Goal: Task Accomplishment & Management: Manage account settings

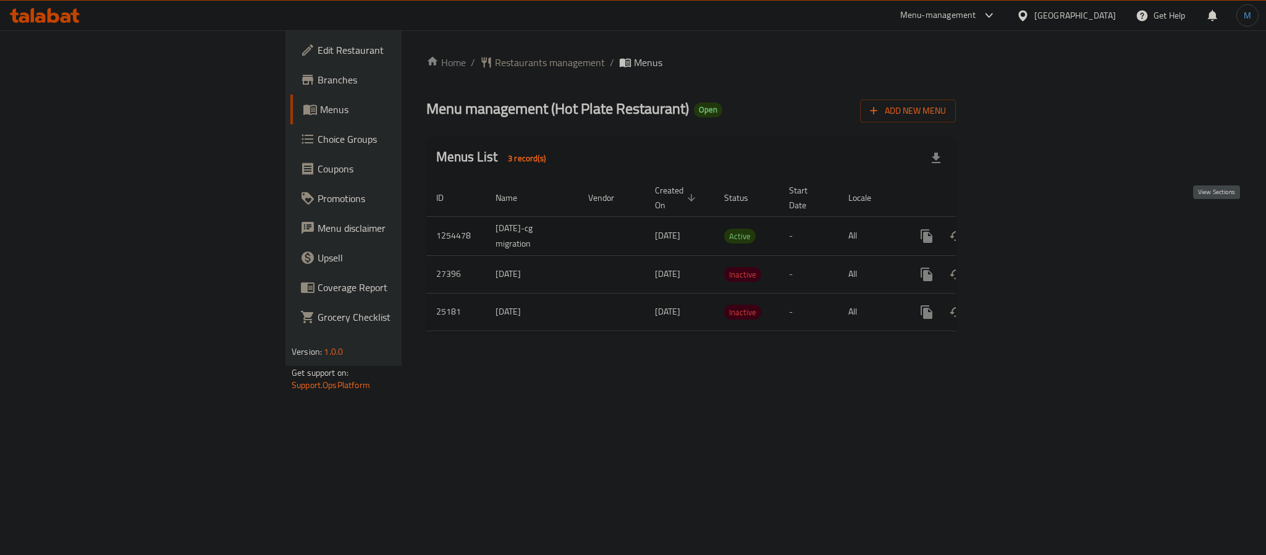
click at [1023, 229] on icon "enhanced table" at bounding box center [1015, 236] width 15 height 15
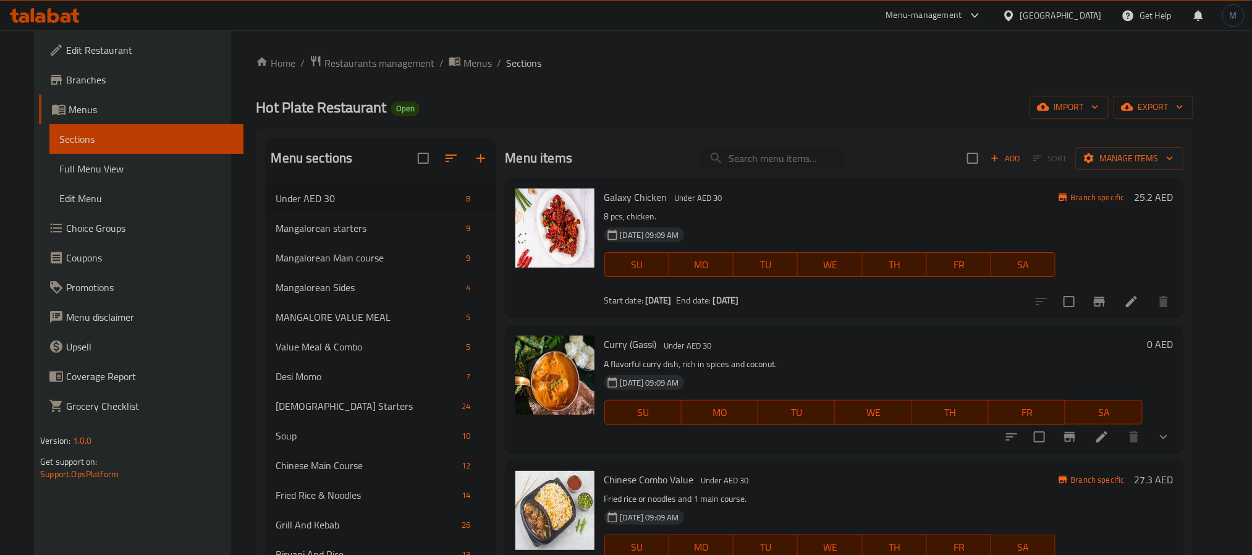
click at [725, 174] on div "Menu items Add Sort Manage items" at bounding box center [844, 158] width 678 height 40
click at [736, 169] on input "search" at bounding box center [772, 159] width 146 height 22
paste input "Motta Rice"
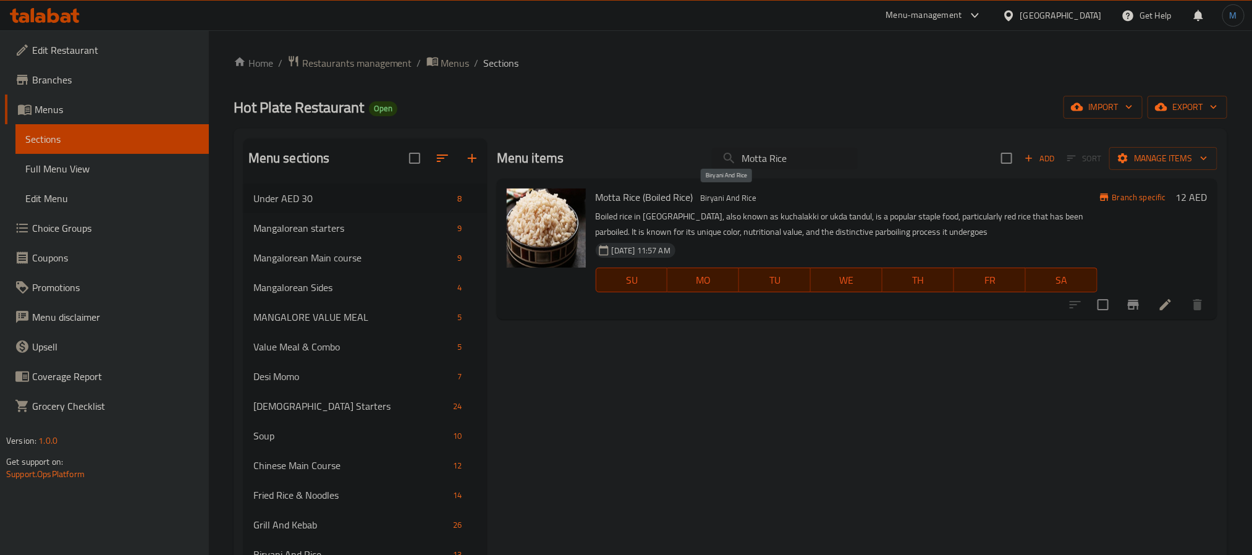
type input "Motta Rice"
click at [719, 192] on span "Biryani And Rice" at bounding box center [729, 198] width 66 height 14
copy span "Biryani And Rice"
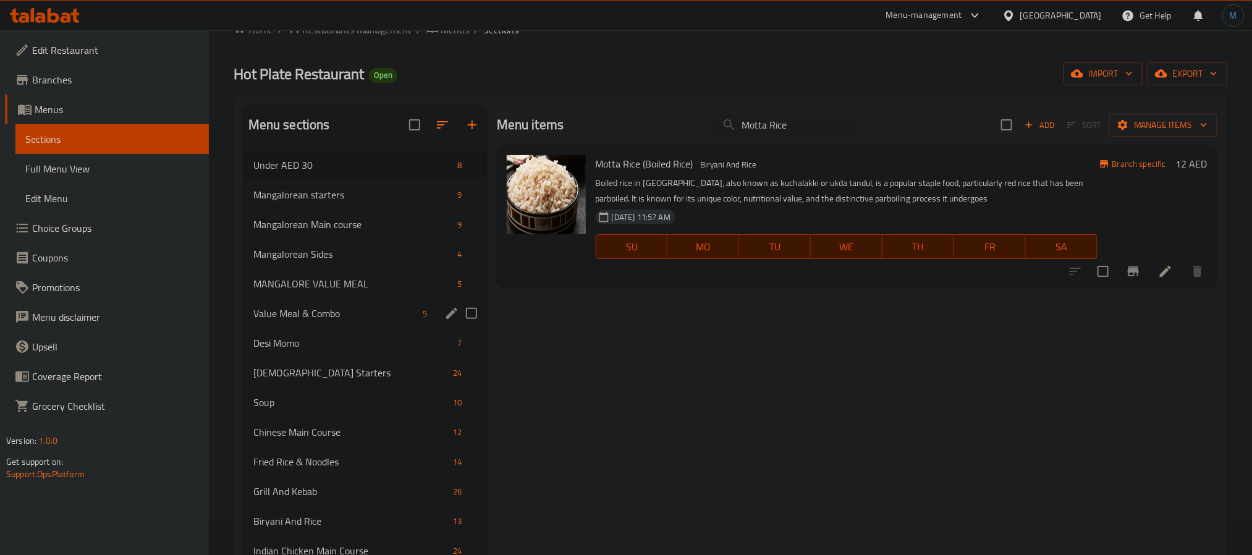
scroll to position [93, 0]
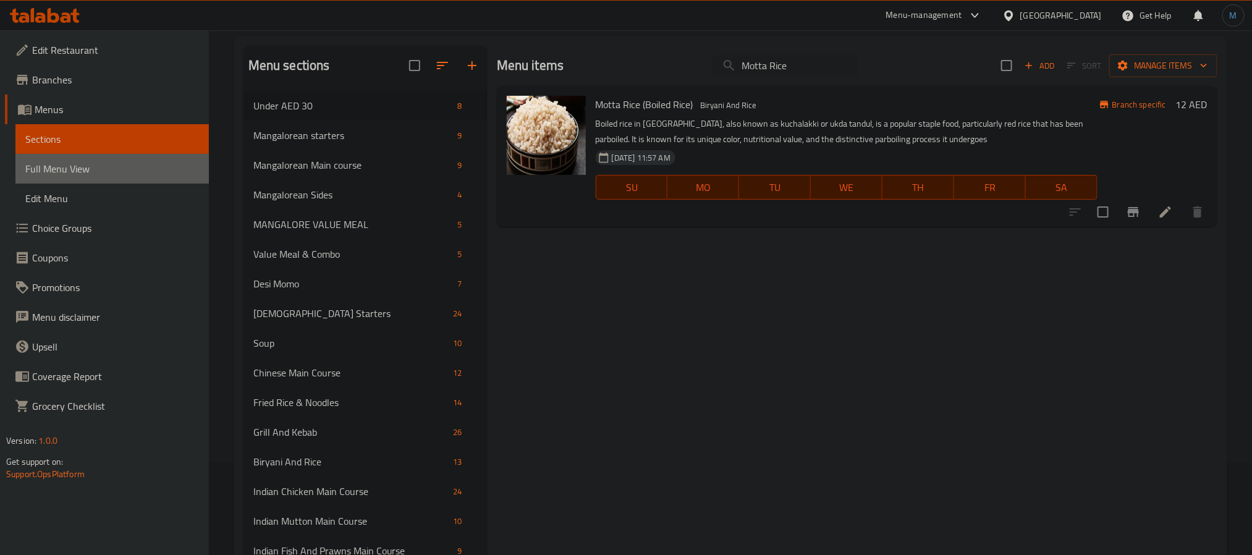
click at [160, 171] on span "Full Menu View" at bounding box center [112, 168] width 174 height 15
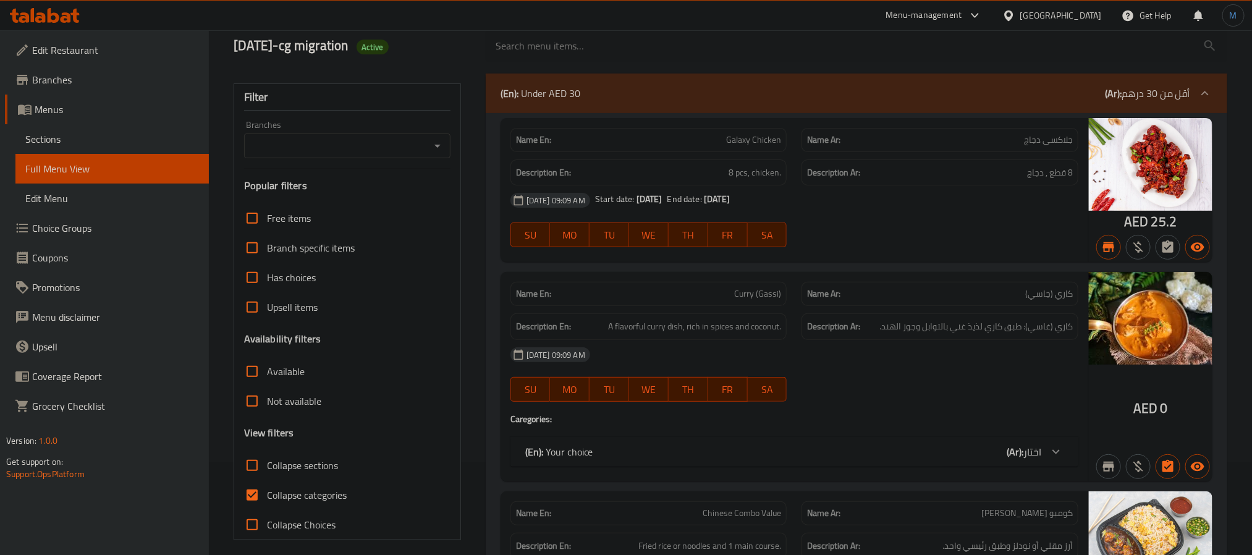
click at [769, 187] on div "Name En: Galaxy Chicken Name Ar: جلاكسى دجاج Description En: 8 pcs, chicken. De…" at bounding box center [856, 190] width 712 height 145
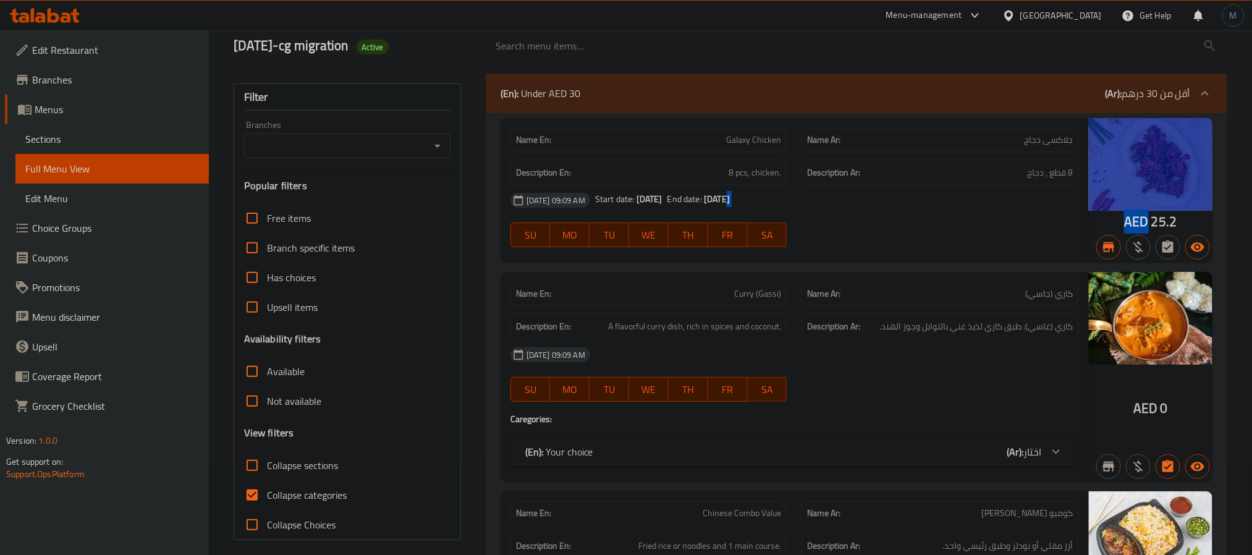
click at [261, 471] on input "Collapse sections" at bounding box center [252, 465] width 30 height 30
checkbox input "true"
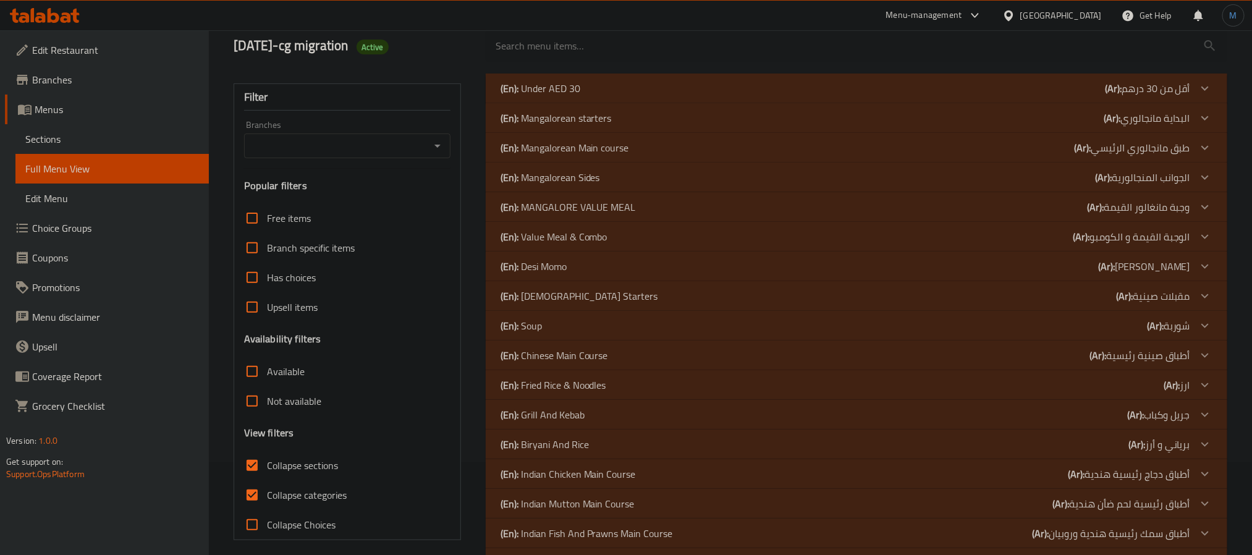
click at [277, 495] on span "Collapse categories" at bounding box center [307, 494] width 80 height 15
click at [267, 495] on input "Collapse categories" at bounding box center [252, 495] width 30 height 30
checkbox input "false"
click at [588, 103] on div "(En): Biryani And Rice (Ar): برياني و أرز" at bounding box center [856, 89] width 741 height 30
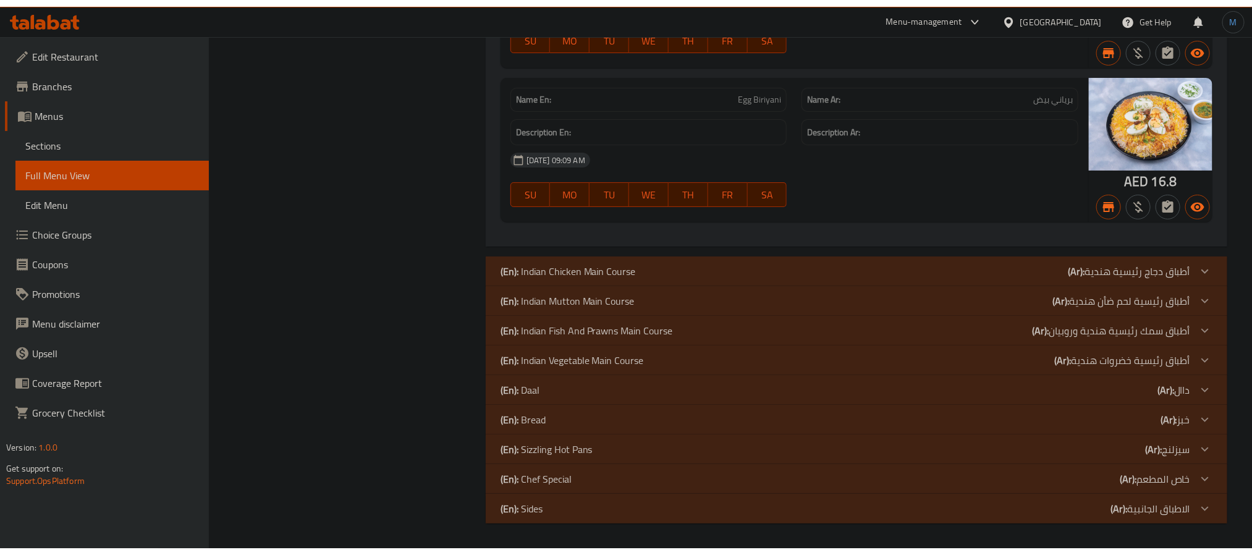
scroll to position [2523, 0]
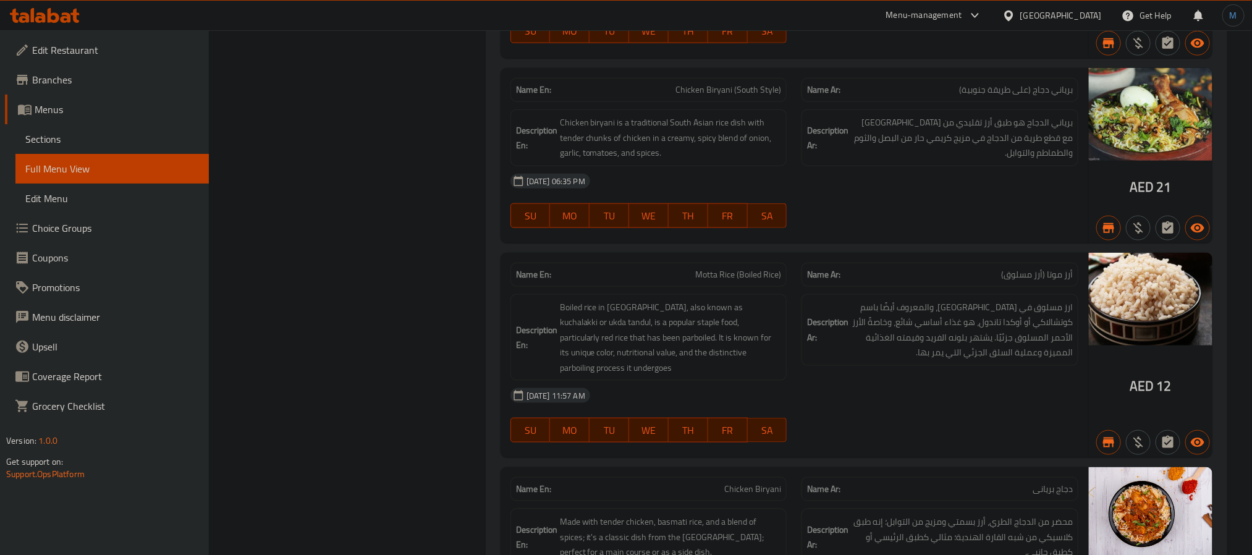
click at [63, 135] on span "Sections" at bounding box center [112, 139] width 174 height 15
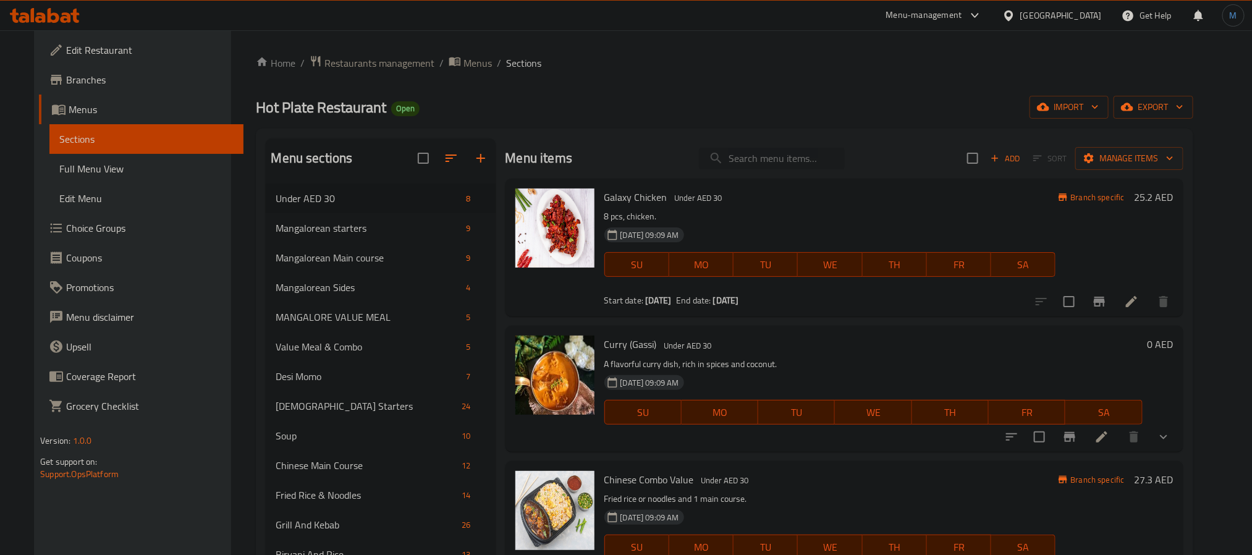
click at [775, 153] on input "search" at bounding box center [772, 159] width 146 height 22
paste input "Motta Rice (Boiled Rice)"
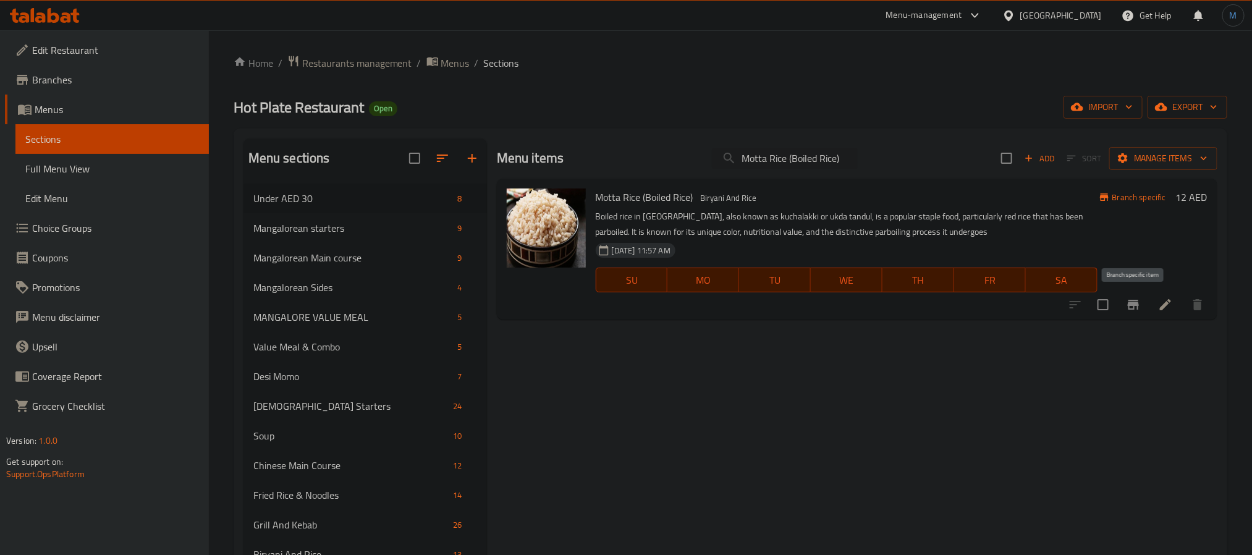
type input "Motta Rice (Boiled Rice)"
click at [1141, 308] on icon "Branch-specific-item" at bounding box center [1133, 304] width 15 height 15
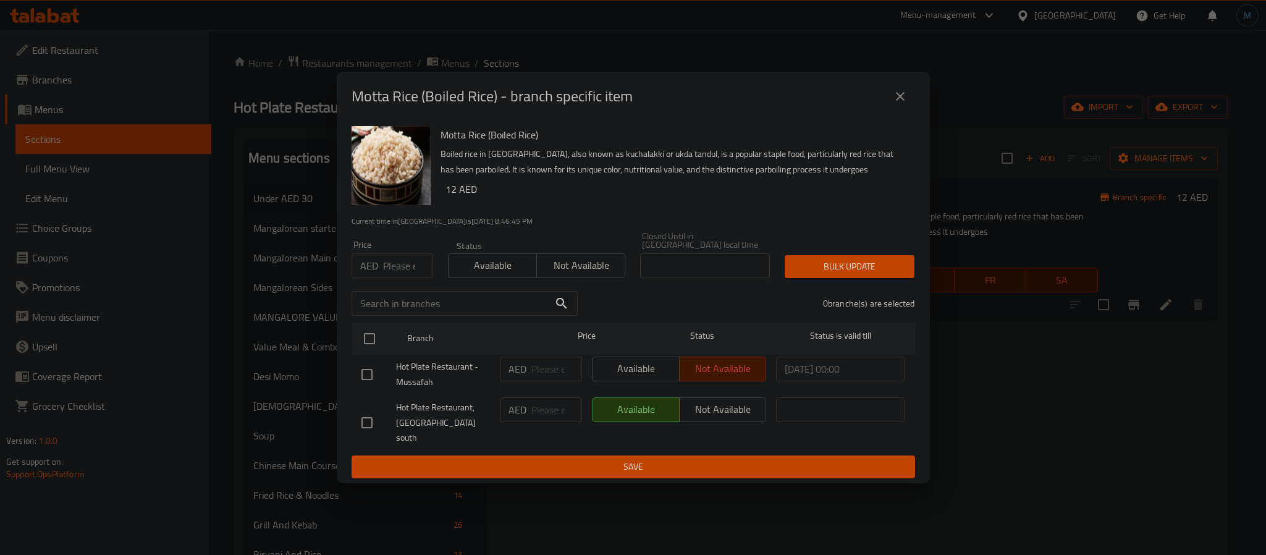
click at [900, 119] on div "Motta Rice (Boiled Rice) - branch specific item" at bounding box center [633, 96] width 593 height 49
click at [903, 104] on icon "close" at bounding box center [900, 96] width 15 height 15
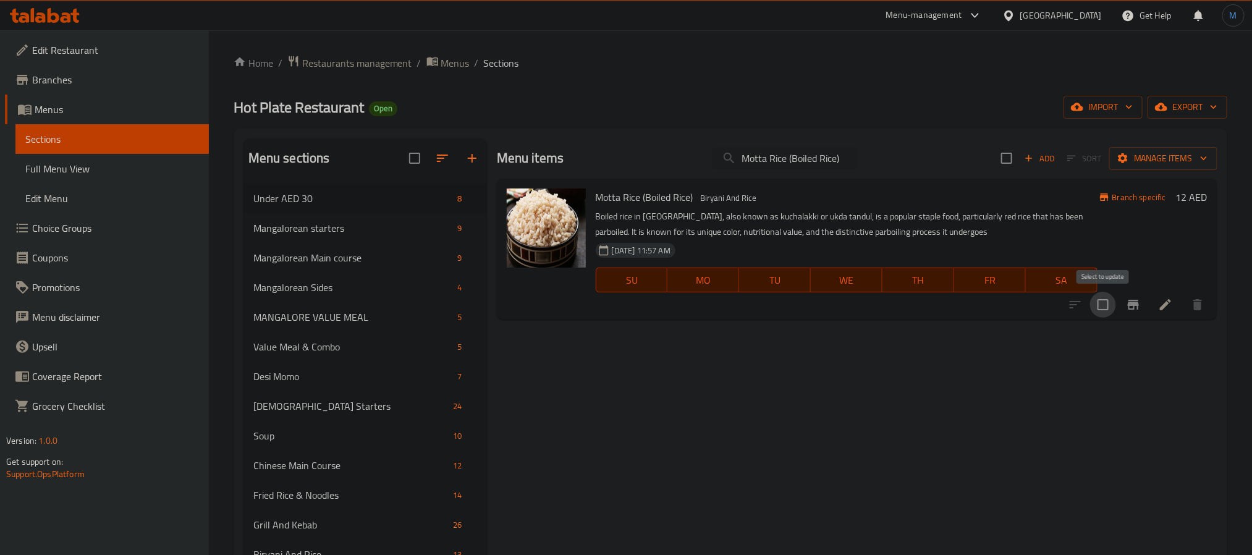
click at [1094, 297] on input "checkbox" at bounding box center [1103, 305] width 26 height 26
checkbox input "true"
click at [1179, 165] on span "Manage items" at bounding box center [1163, 158] width 88 height 15
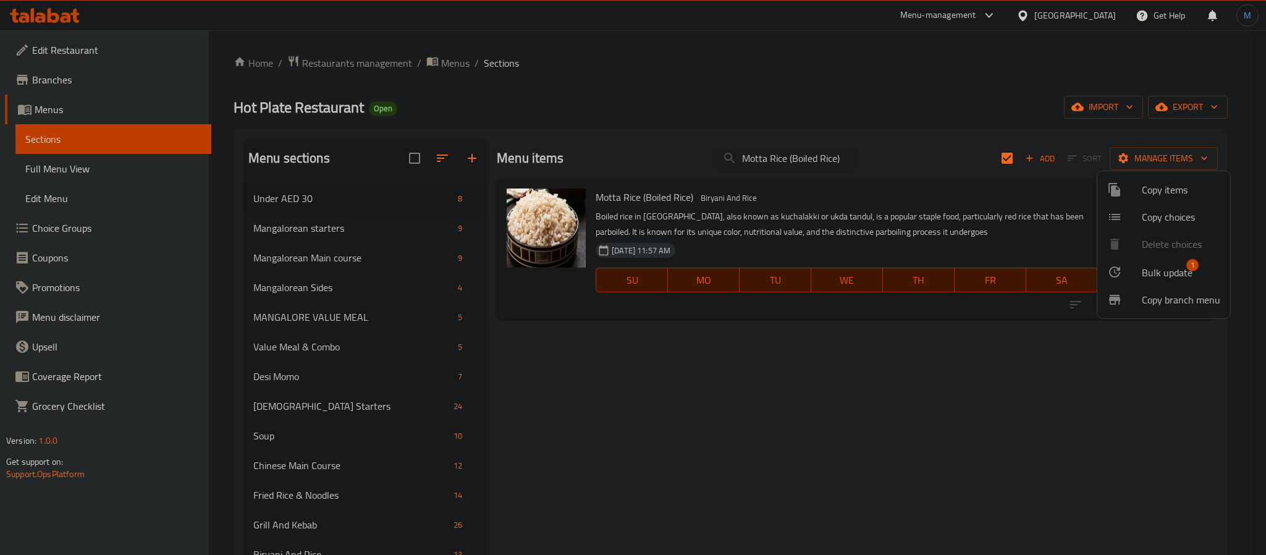
drag, startPoint x: 1184, startPoint y: 250, endPoint x: 1186, endPoint y: 261, distance: 11.3
click at [1186, 261] on ul "Copy items Copy choices Delete choices Bulk update 1 Copy branch menu" at bounding box center [1163, 244] width 133 height 147
click at [1186, 262] on span "1" at bounding box center [1192, 265] width 12 height 12
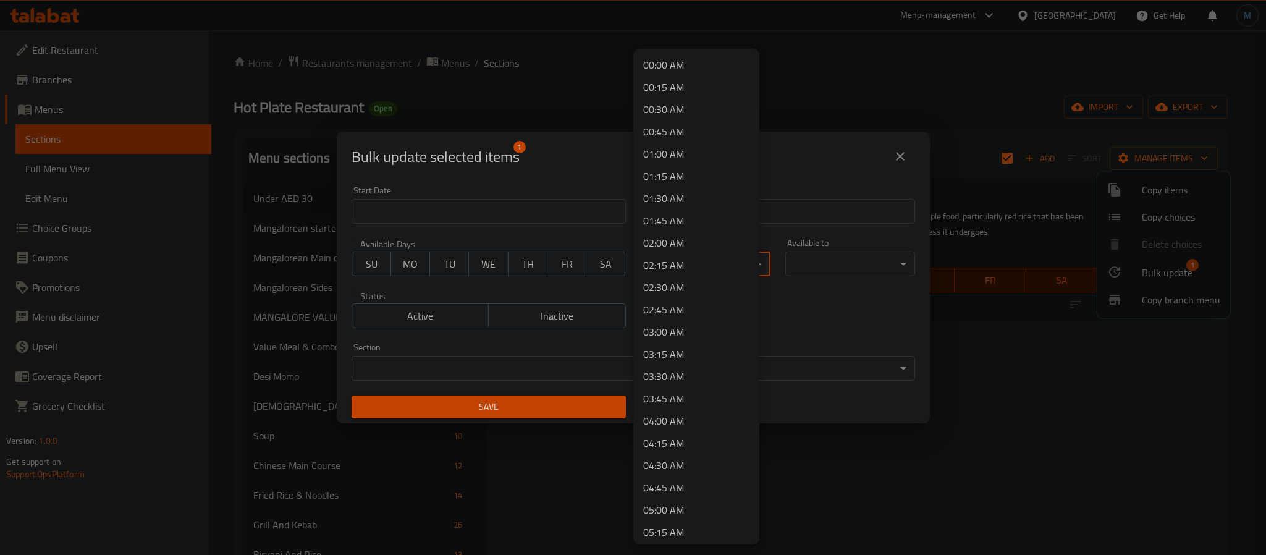
click at [670, 263] on body "​ Menu-management [GEOGRAPHIC_DATA] Get Help M Edit Restaurant Branches Menus S…" at bounding box center [633, 292] width 1266 height 525
click at [675, 436] on li "11:30 AM" at bounding box center [696, 439] width 126 height 22
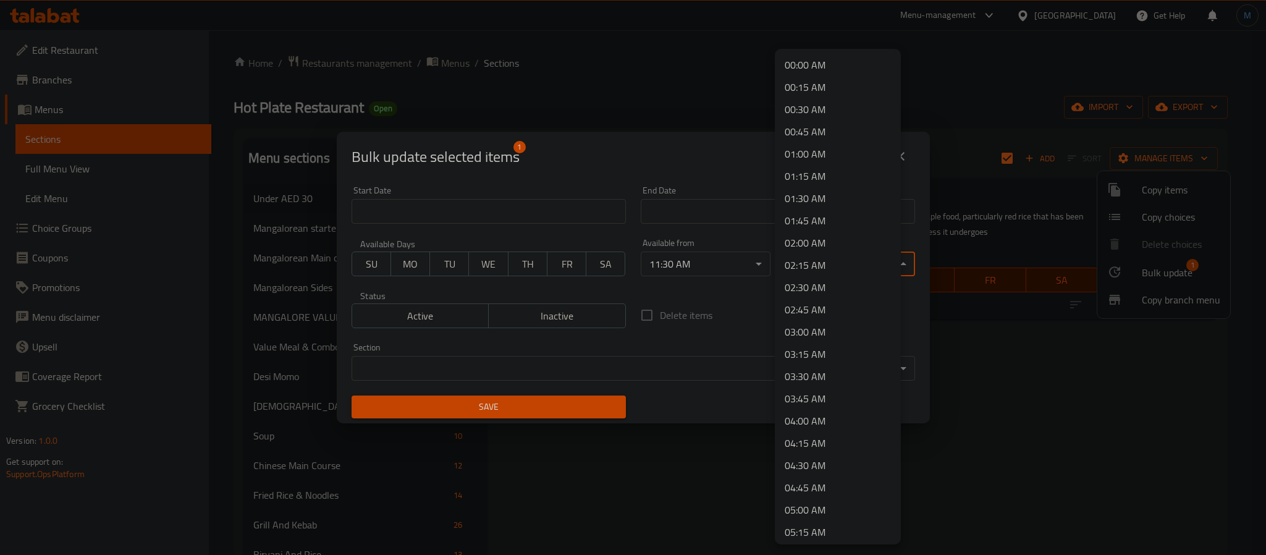
click at [837, 266] on body "​ Menu-management [GEOGRAPHIC_DATA] Get Help M Edit Restaurant Branches Menus S…" at bounding box center [633, 292] width 1266 height 525
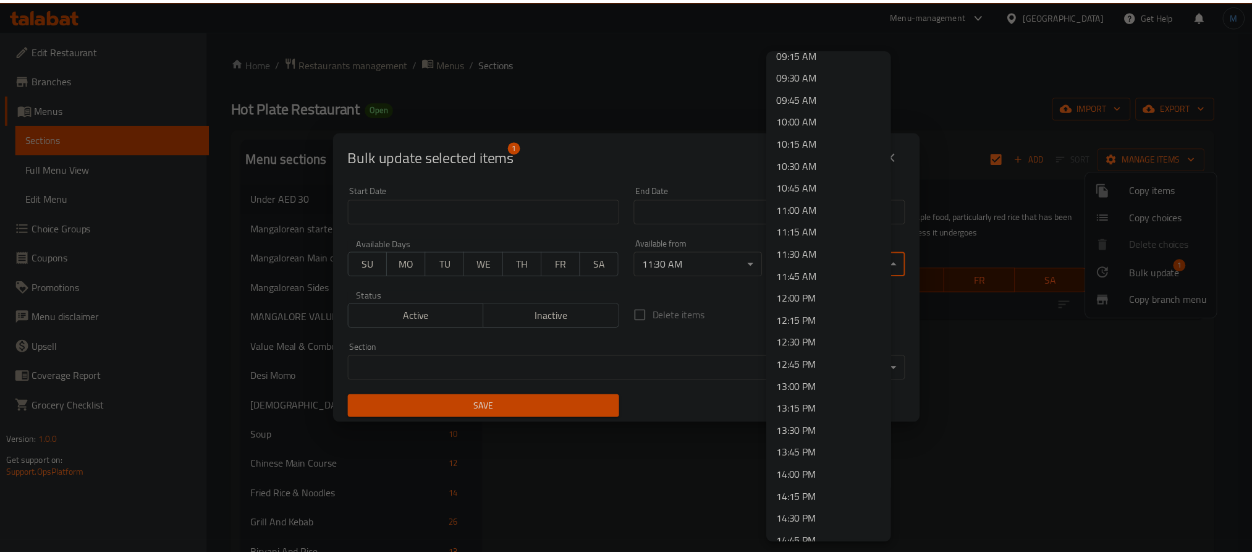
scroll to position [927, 0]
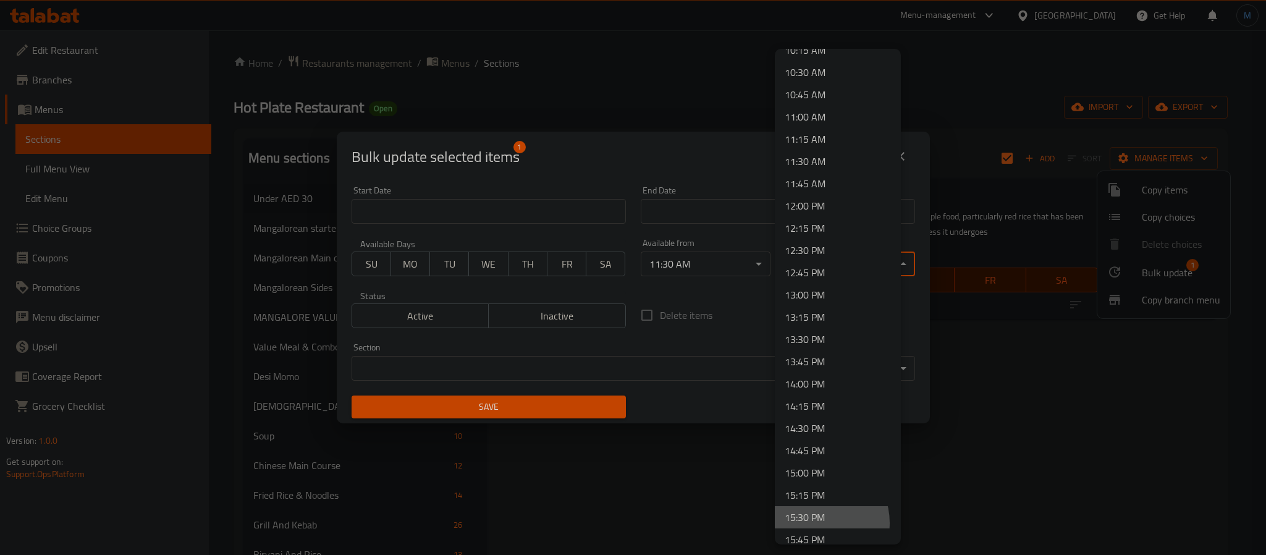
click at [816, 523] on li "15:30 PM" at bounding box center [838, 517] width 126 height 22
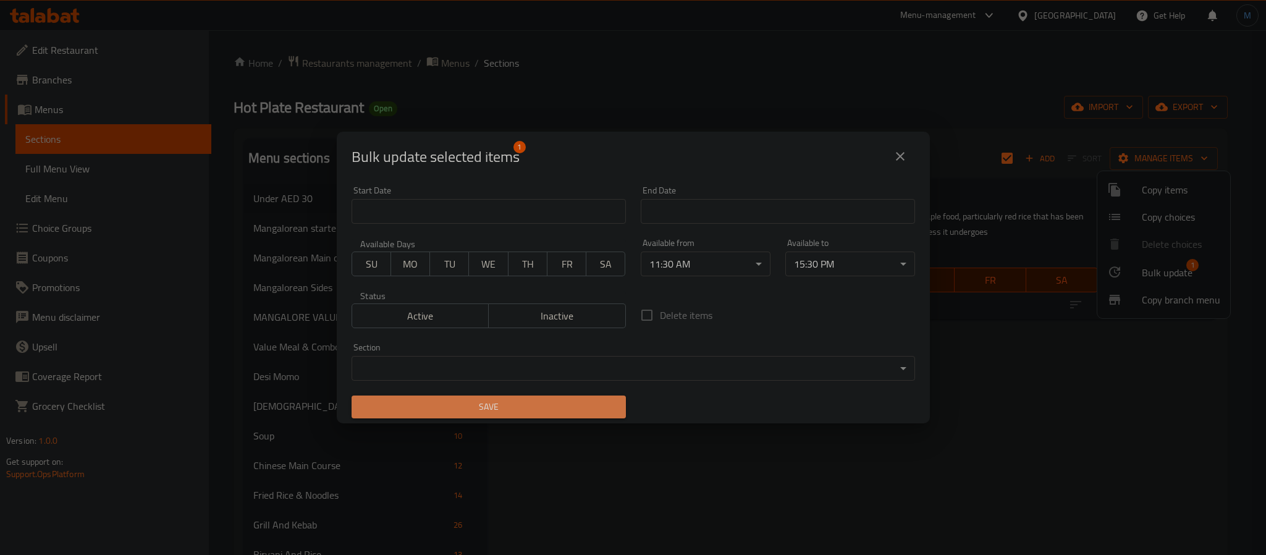
click at [601, 399] on span "Save" at bounding box center [488, 406] width 255 height 15
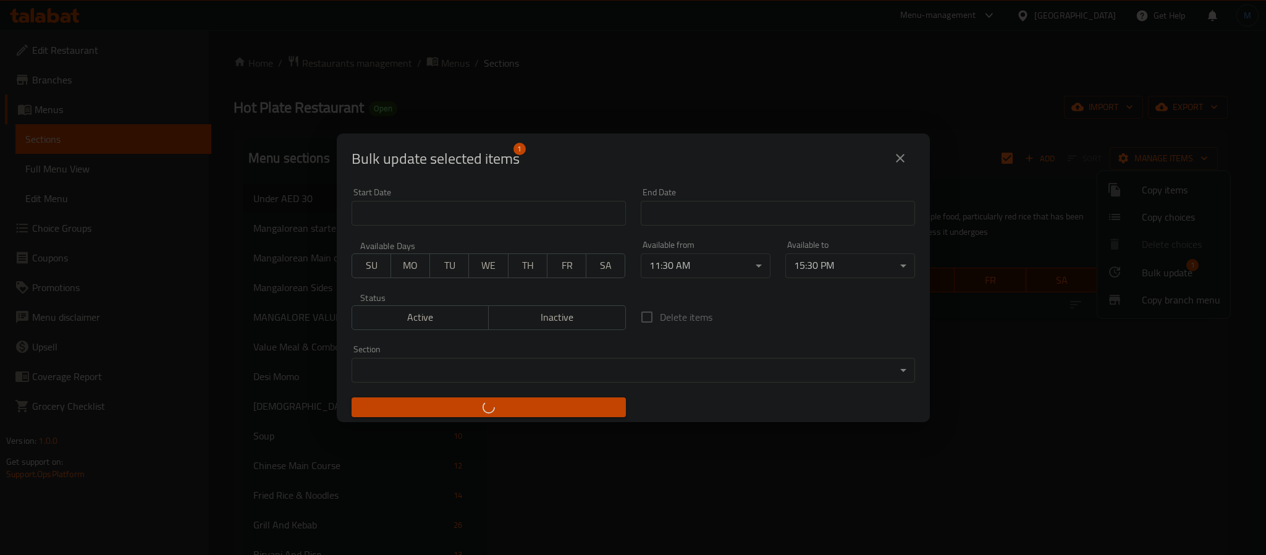
checkbox input "false"
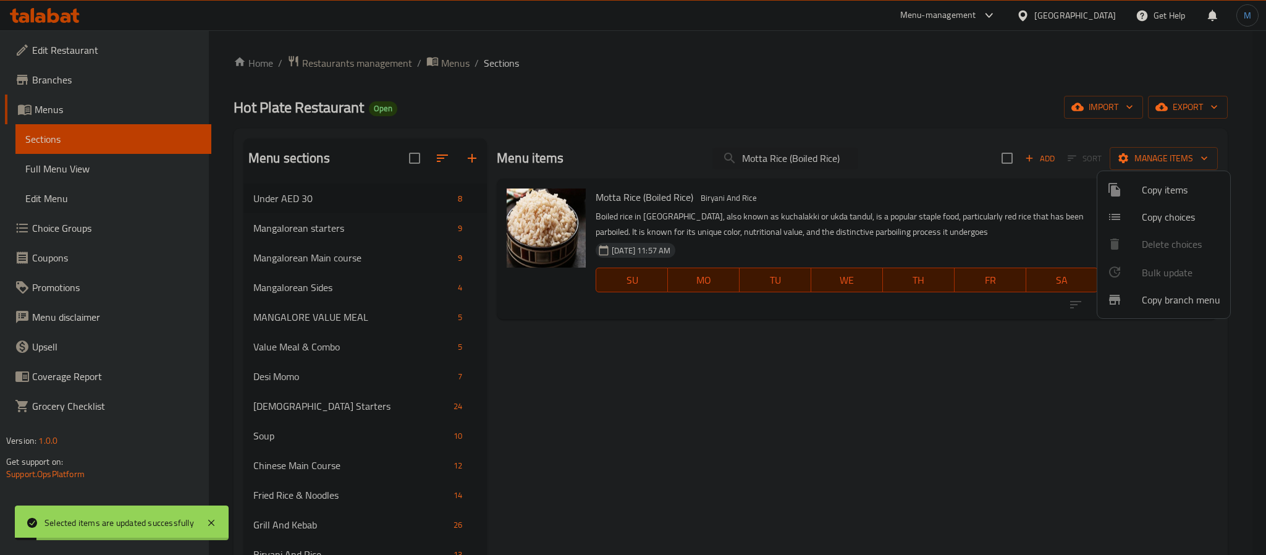
click at [1099, 375] on div at bounding box center [633, 277] width 1266 height 555
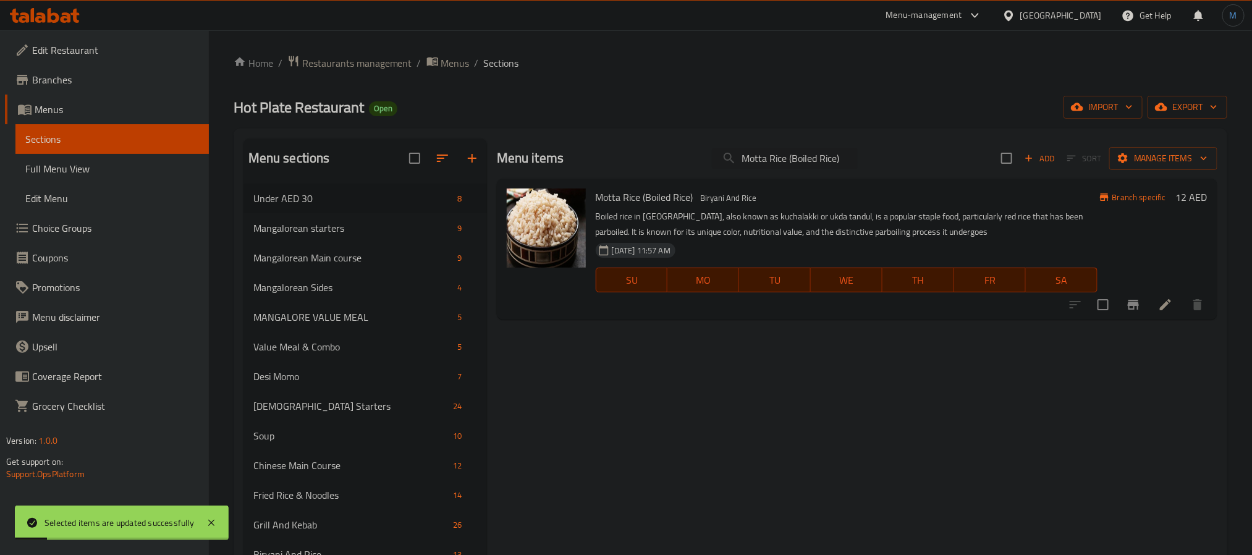
click at [1133, 315] on button "Branch-specific-item" at bounding box center [1133, 305] width 30 height 30
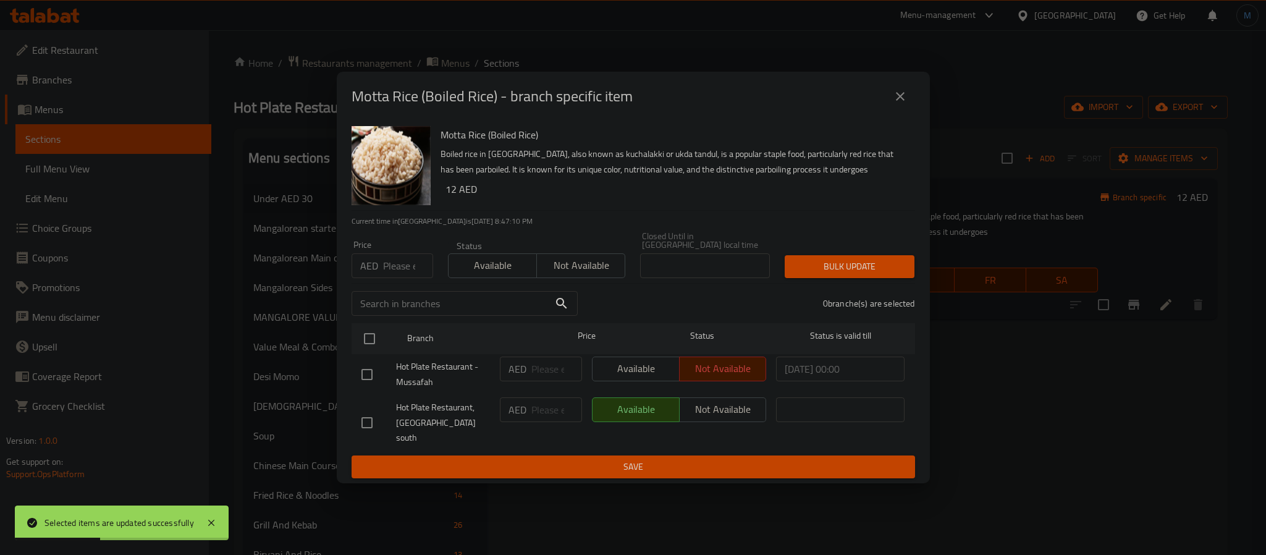
click at [905, 111] on button "close" at bounding box center [900, 97] width 30 height 30
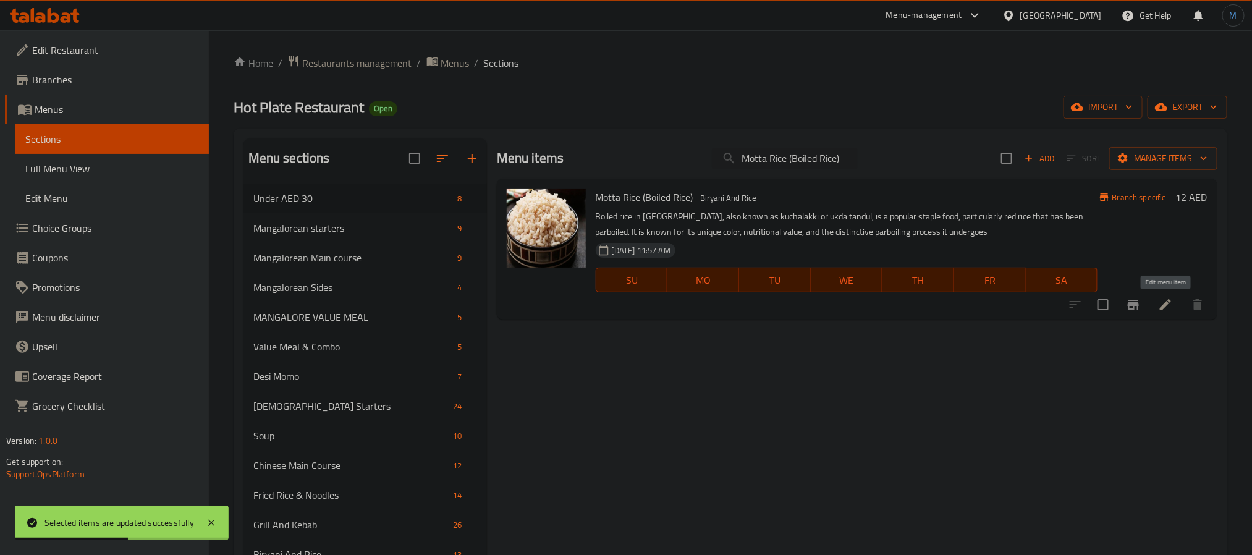
click at [1168, 301] on icon at bounding box center [1165, 304] width 11 height 11
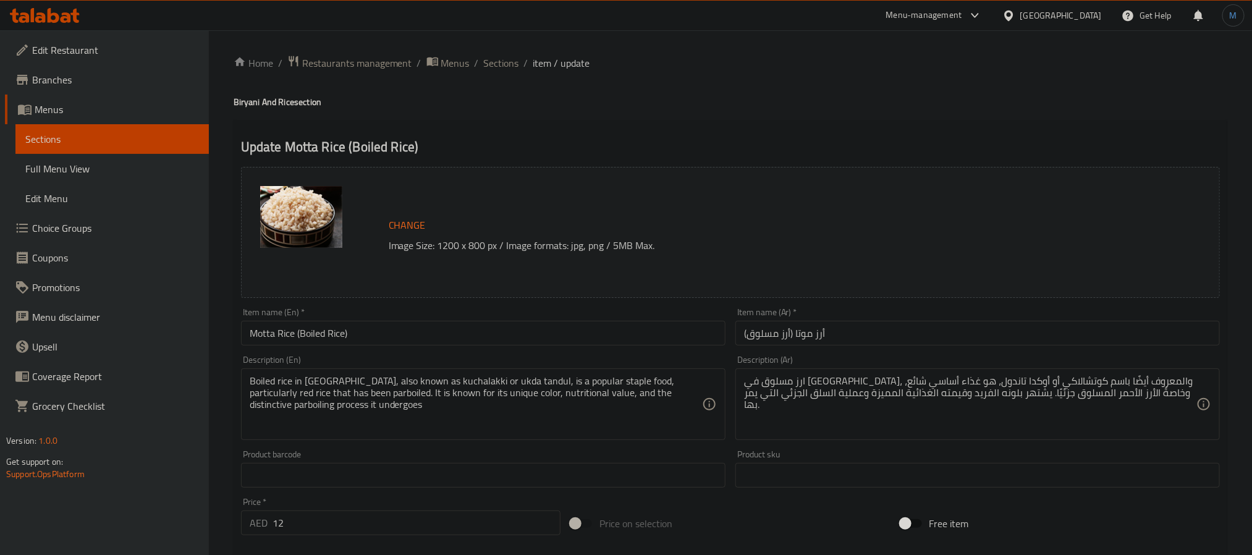
drag, startPoint x: 90, startPoint y: 127, endPoint x: 30, endPoint y: 130, distance: 60.0
click at [90, 127] on link "Sections" at bounding box center [111, 139] width 193 height 30
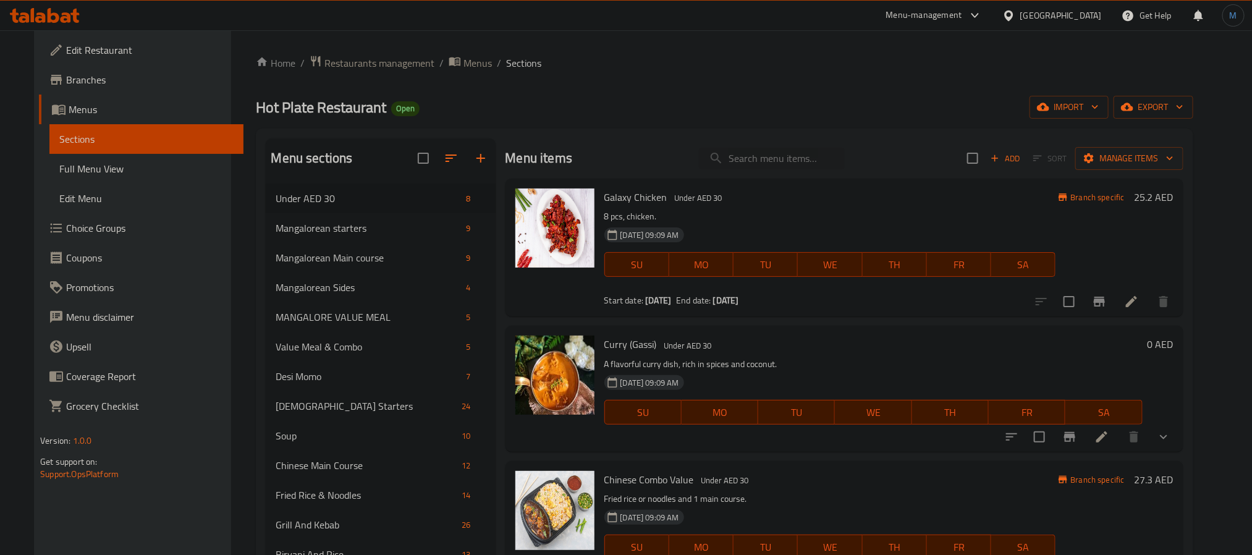
click at [1084, 17] on div "[GEOGRAPHIC_DATA]" at bounding box center [1061, 16] width 82 height 14
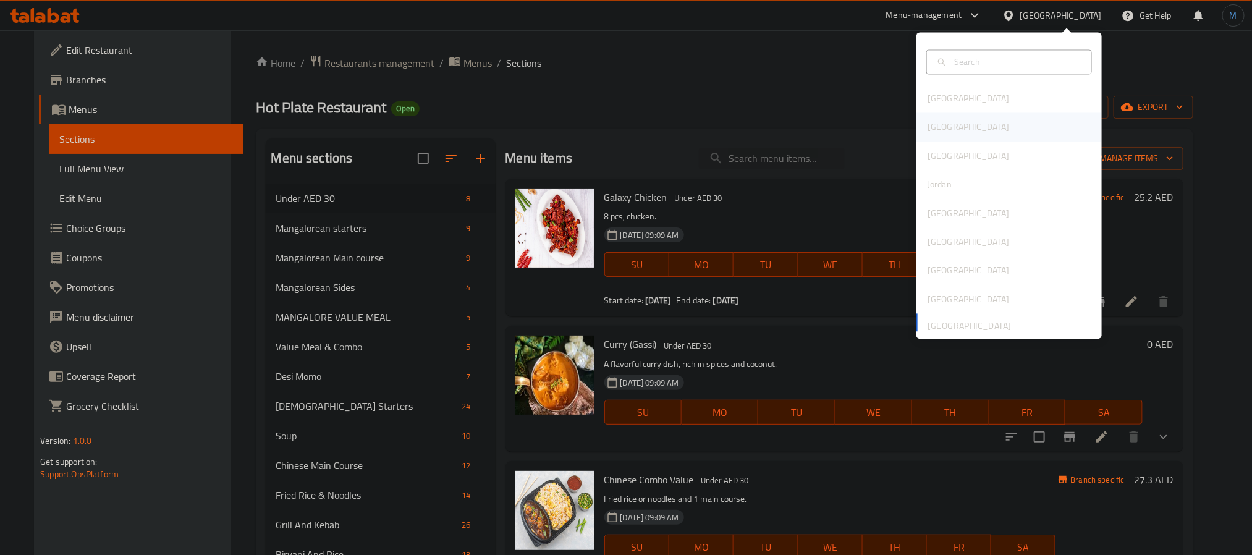
click at [1003, 119] on div "[GEOGRAPHIC_DATA]" at bounding box center [1008, 127] width 185 height 28
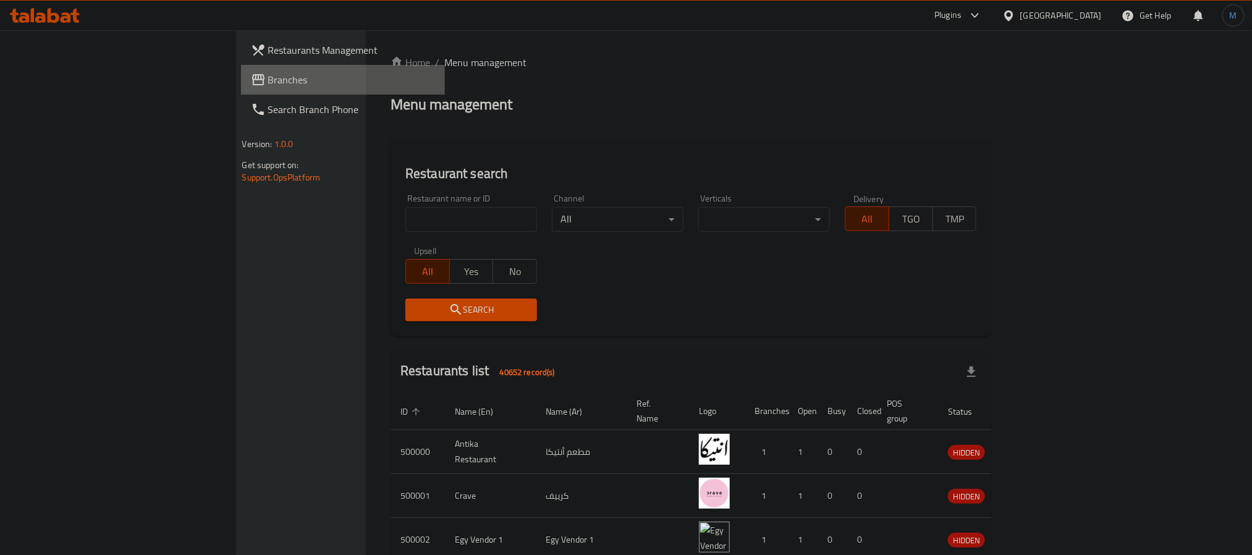
click at [268, 76] on span "Branches" at bounding box center [351, 79] width 167 height 15
